Goal: Task Accomplishment & Management: Use online tool/utility

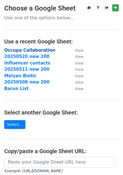
click at [40, 52] on strong "Occupa Collaboration" at bounding box center [29, 50] width 51 height 5
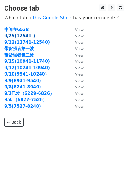
click at [27, 35] on strong "9/25(12541-)" at bounding box center [19, 35] width 31 height 5
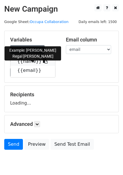
click at [32, 61] on link "{{name}}" at bounding box center [32, 61] width 45 height 9
